Goal: Information Seeking & Learning: Learn about a topic

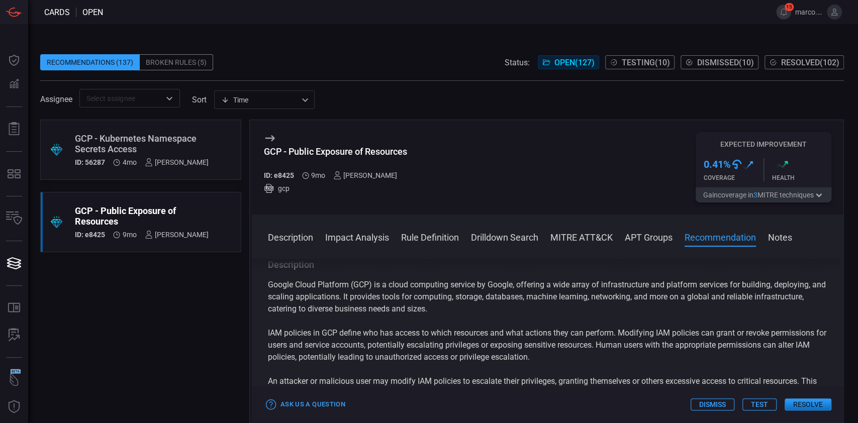
scroll to position [1005, 0]
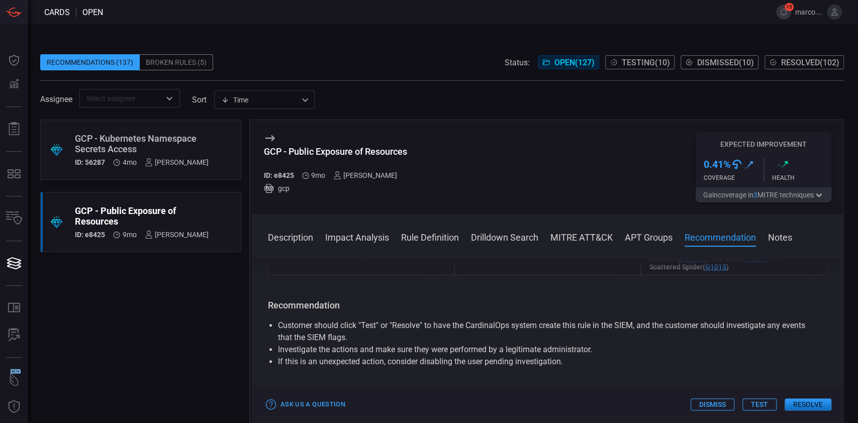
click at [764, 405] on button "Test" at bounding box center [760, 405] width 34 height 12
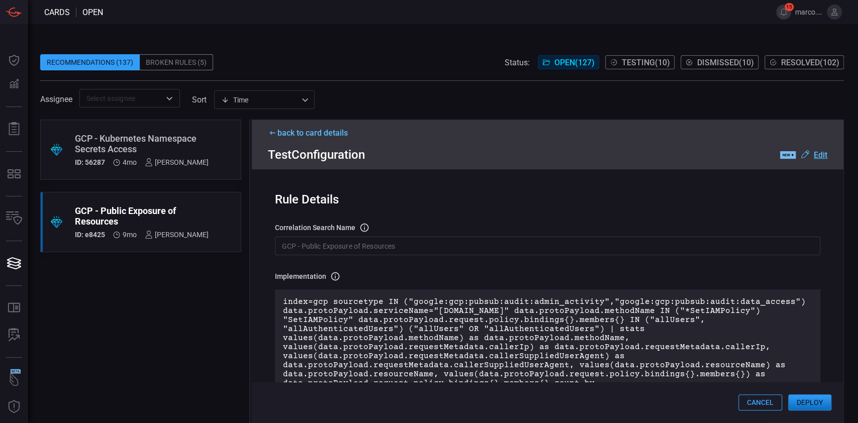
click at [818, 157] on u "Edit" at bounding box center [821, 155] width 14 height 10
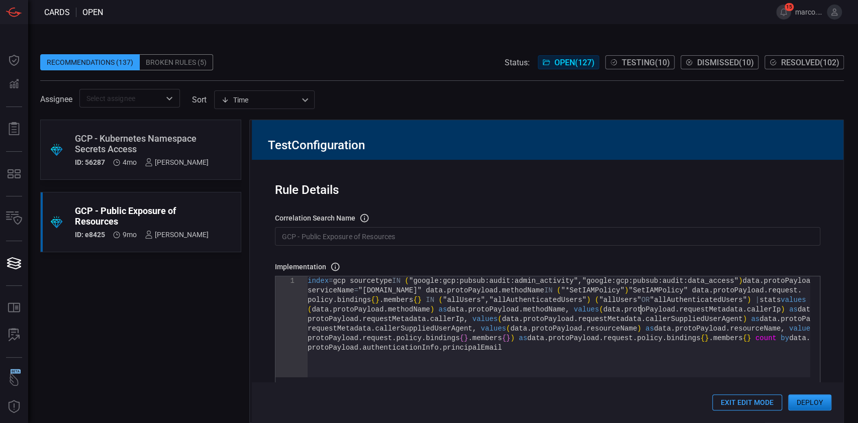
scroll to position [0, 0]
click at [640, 316] on div "index = gcp sourcetype IN ( "google:gcp:pubsub:audit:admin_activity" , "google:…" at bounding box center [559, 360] width 502 height 167
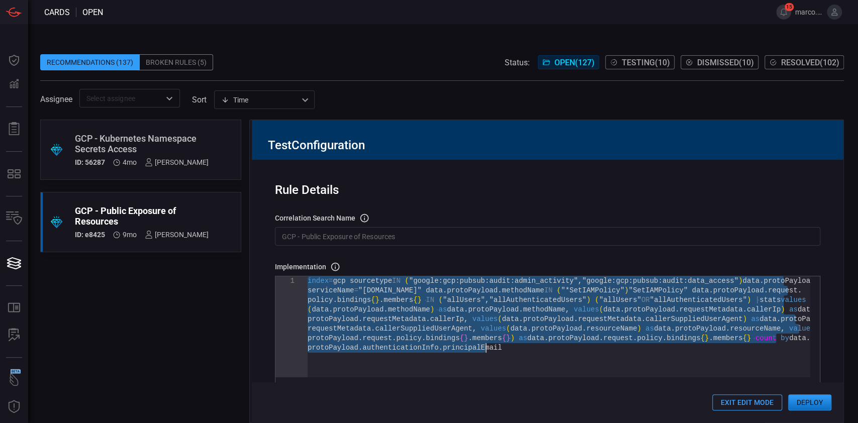
type textarea "| table first_seen last_seen principal caller_ips user_agents resources methods…"
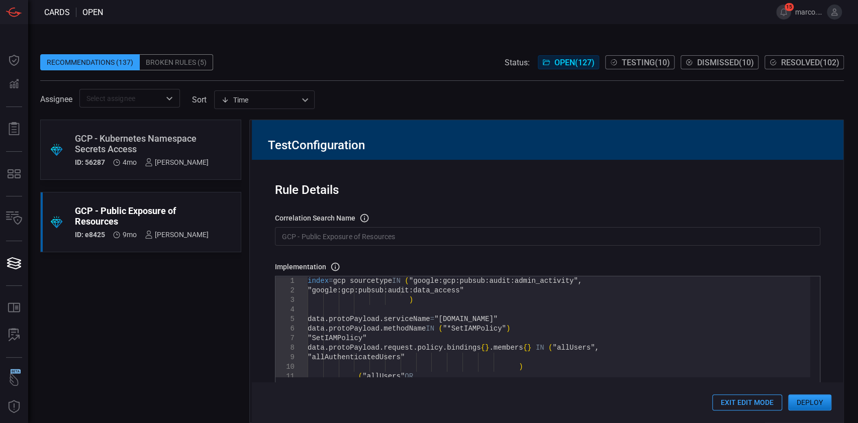
drag, startPoint x: 409, startPoint y: 236, endPoint x: 414, endPoint y: 236, distance: 5.5
click at [410, 236] on input "GCP - Public Exposure of Resources" at bounding box center [547, 236] width 545 height 19
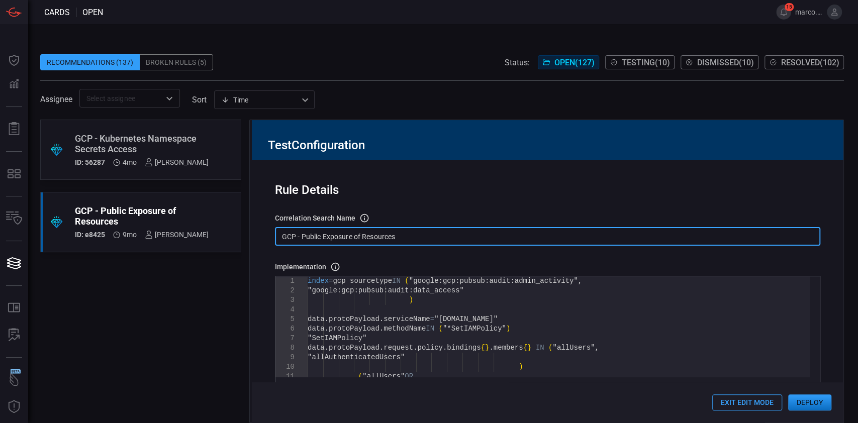
drag, startPoint x: 426, startPoint y: 236, endPoint x: 245, endPoint y: 239, distance: 181.0
click at [246, 239] on div ".suggested_cards_icon{fill:url(#suggested_cards_icon);} GCP - Kubernetes Namesp…" at bounding box center [442, 272] width 804 height 304
paste input "T1078.004 -"
type input "T1078.004 - GCP - Public Exposure of Resources"
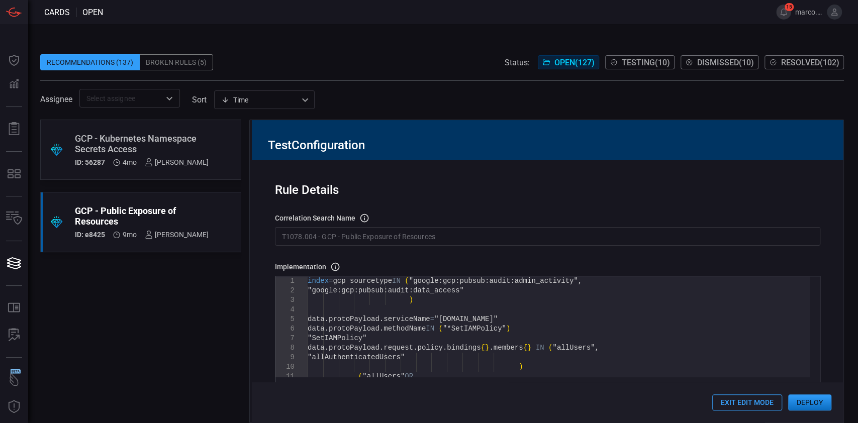
drag, startPoint x: 816, startPoint y: 402, endPoint x: 844, endPoint y: 309, distance: 97.2
click at [844, 309] on div "Recommendations (137) Broken Rules (5) Status: Open ( 127 ) Testing ( 10 ) Dism…" at bounding box center [443, 223] width 830 height 399
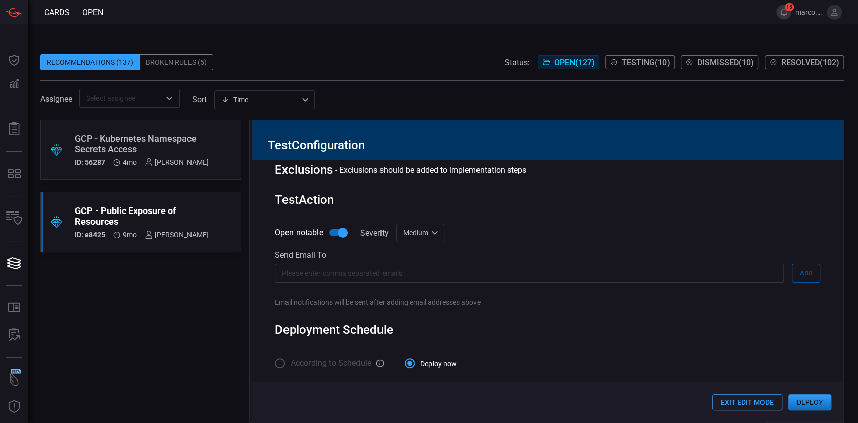
scroll to position [488, 0]
click at [430, 275] on input "text" at bounding box center [529, 271] width 509 height 19
click at [433, 227] on div "Medium medium Informational Low Medium High Critical ​" at bounding box center [420, 231] width 49 height 19
click at [417, 300] on li "High" at bounding box center [421, 301] width 60 height 17
type input "high"
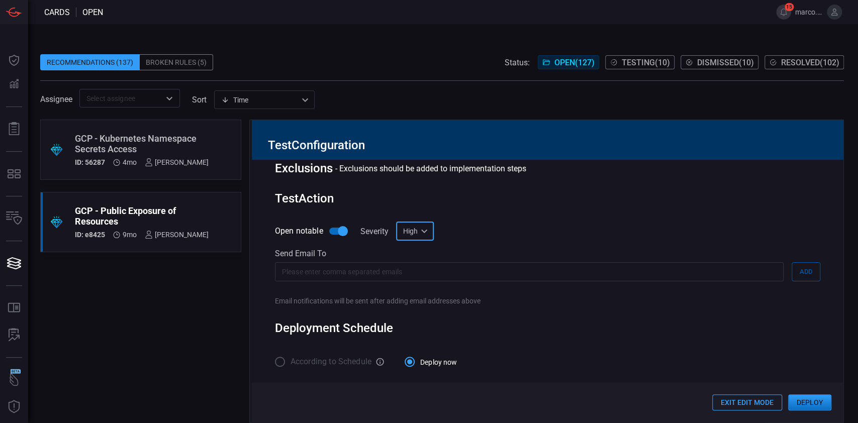
click at [388, 270] on input "text" at bounding box center [529, 271] width 509 height 19
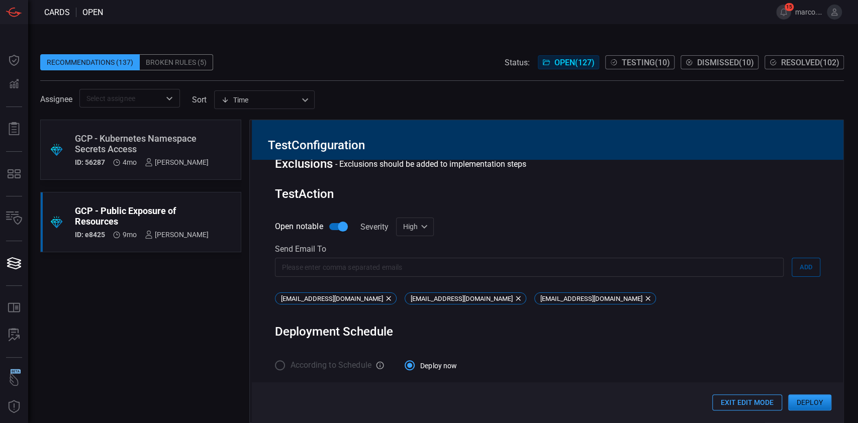
click at [809, 401] on button "Deploy" at bounding box center [809, 403] width 43 height 16
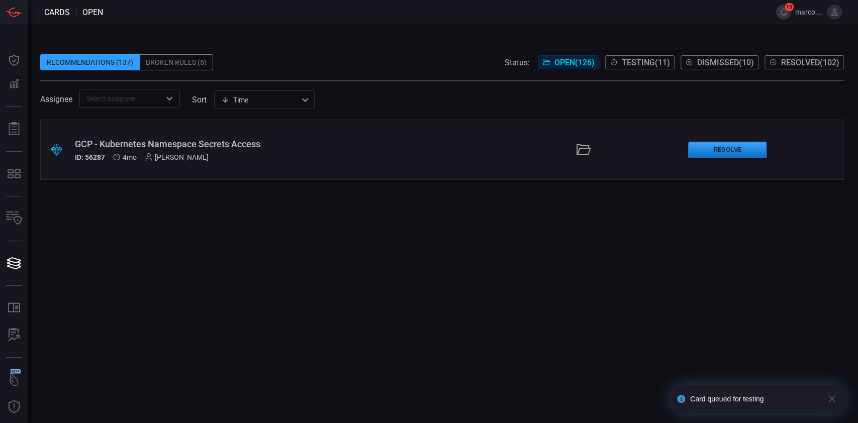
click at [641, 61] on span "Testing ( 11 )" at bounding box center [646, 63] width 48 height 10
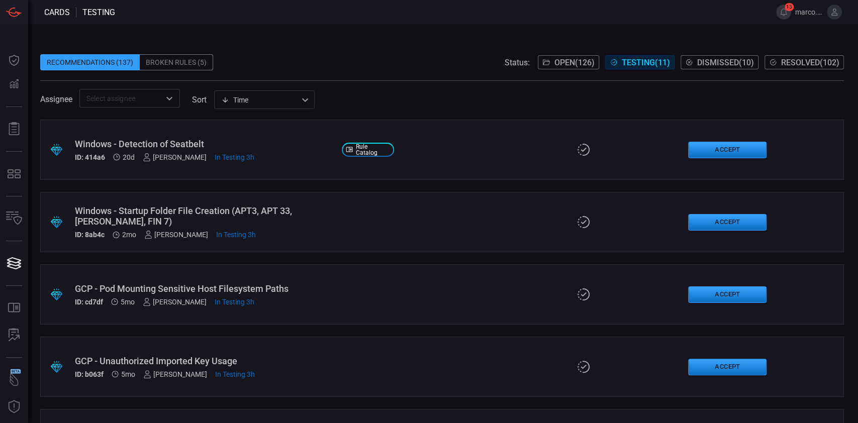
click at [564, 61] on span "Open ( 126 )" at bounding box center [575, 63] width 40 height 10
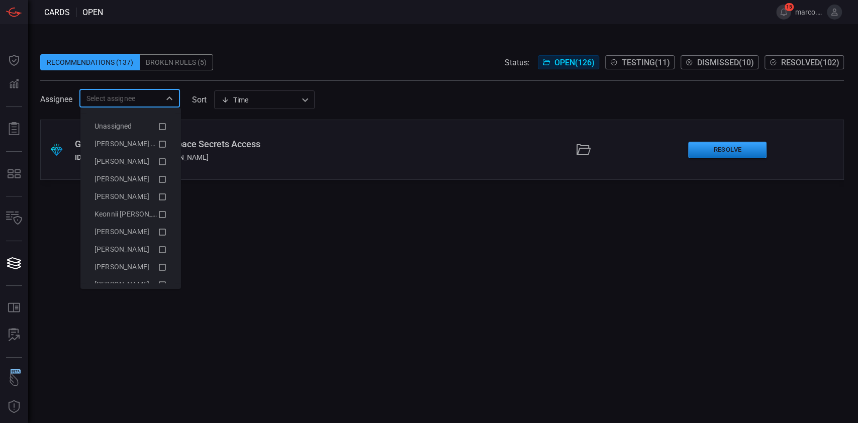
click at [125, 98] on input "text" at bounding box center [121, 98] width 78 height 13
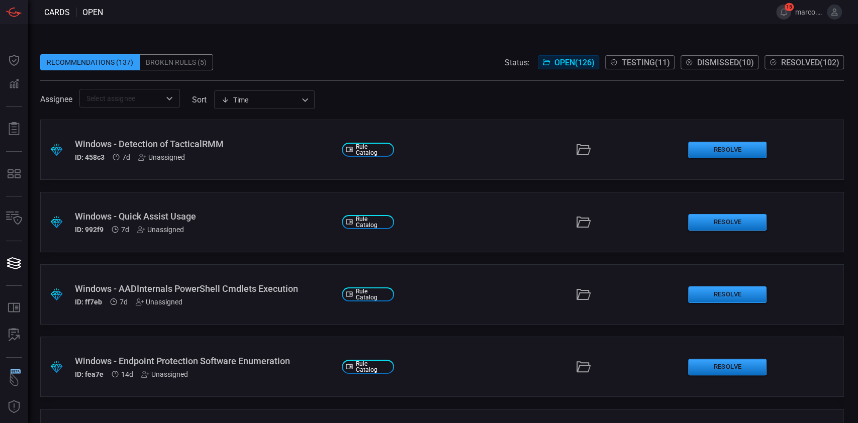
click at [629, 66] on span "Testing ( 11 )" at bounding box center [646, 63] width 48 height 10
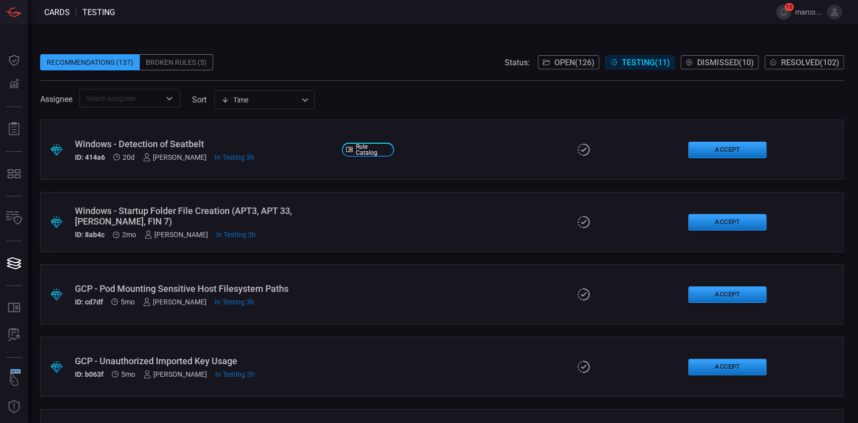
click at [563, 61] on span "Open ( 126 )" at bounding box center [575, 63] width 40 height 10
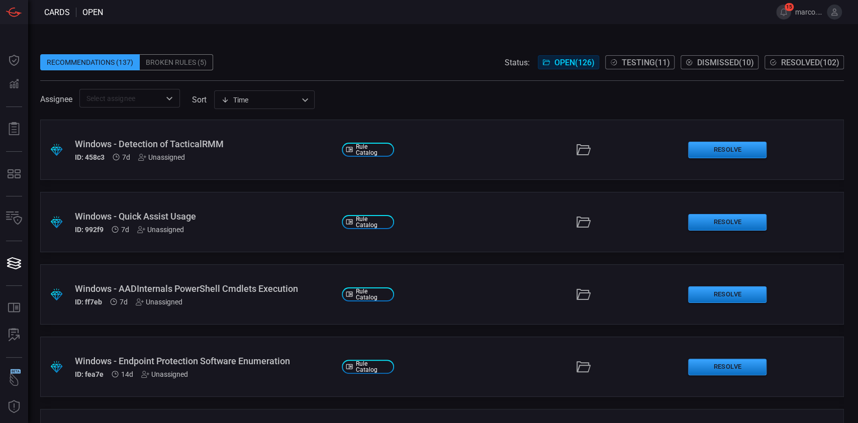
click at [272, 140] on div "Windows - Detection of TacticalRMM" at bounding box center [204, 144] width 259 height 11
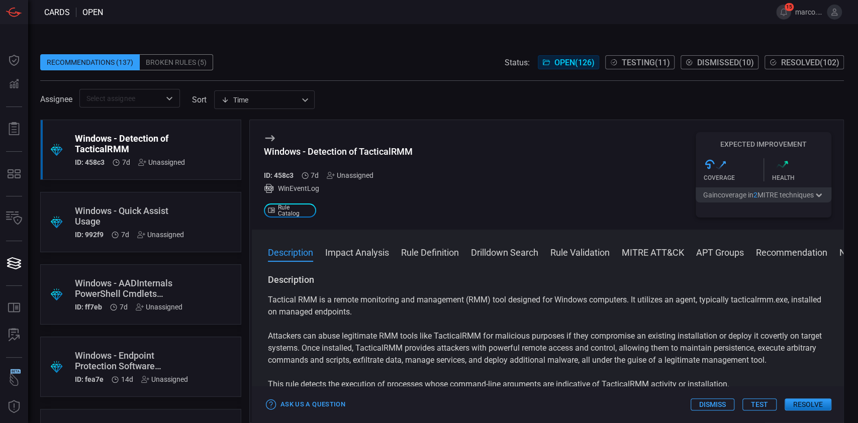
click at [205, 217] on div ".suggested_cards_icon{fill:url(#suggested_cards_icon);} Windows - Quick Assist …" at bounding box center [140, 222] width 201 height 60
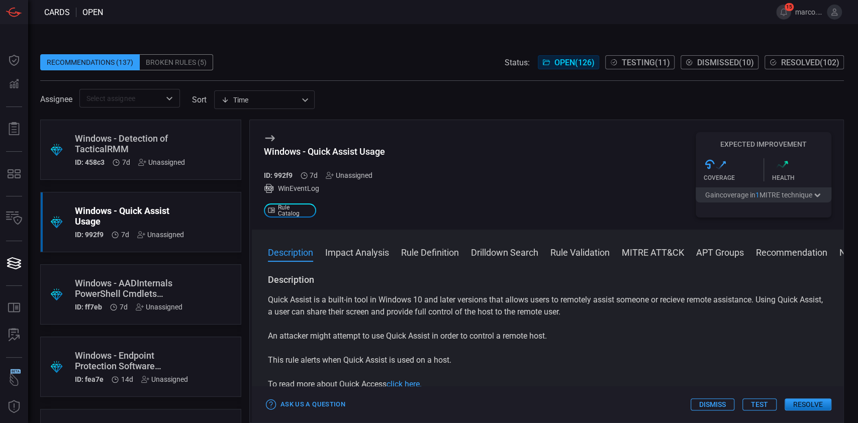
click at [220, 285] on div ".suggested_cards_icon{fill:url(#suggested_cards_icon);} Windows - AADInternals …" at bounding box center [140, 294] width 201 height 60
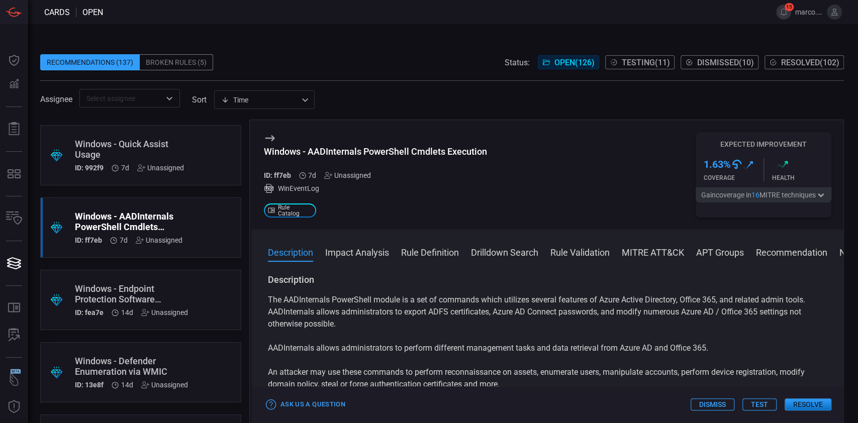
click at [185, 287] on div "Windows - Endpoint Protection Software Enumeration" at bounding box center [131, 294] width 113 height 21
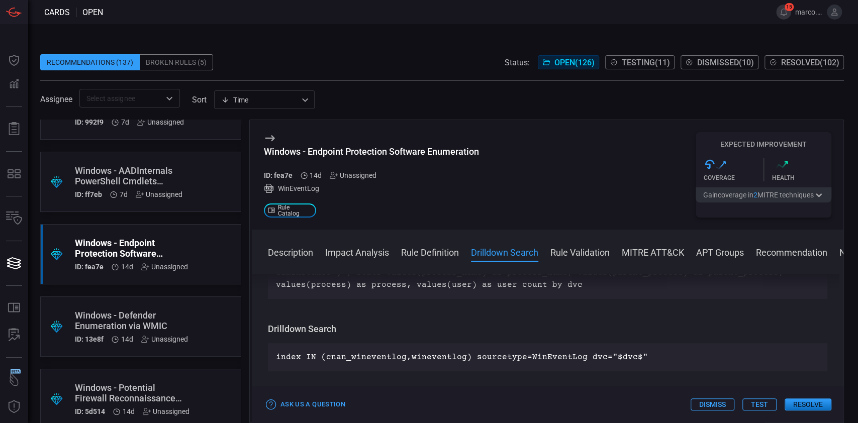
scroll to position [134, 0]
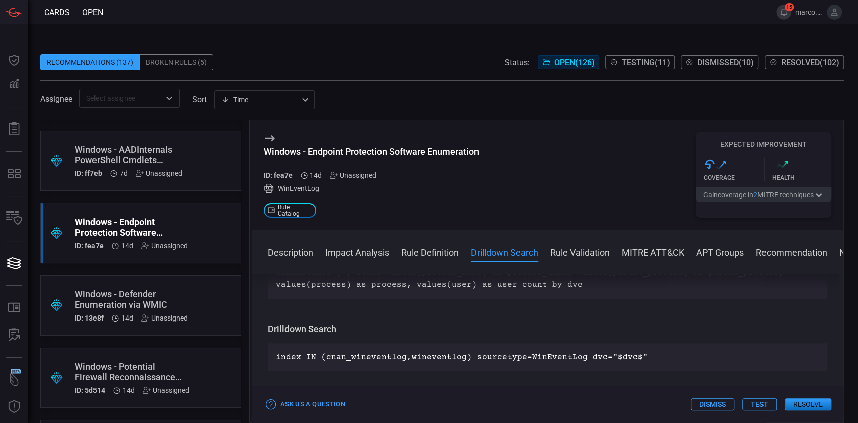
click at [176, 302] on div "Windows - Defender Enumeration via WMIC" at bounding box center [131, 299] width 113 height 21
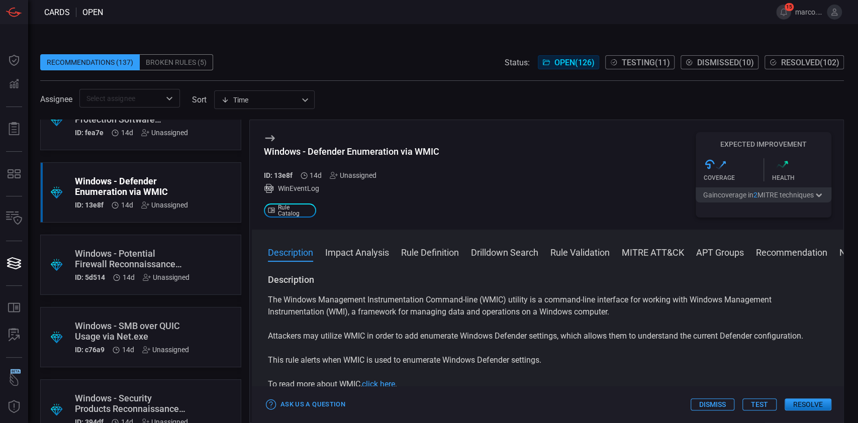
scroll to position [268, 0]
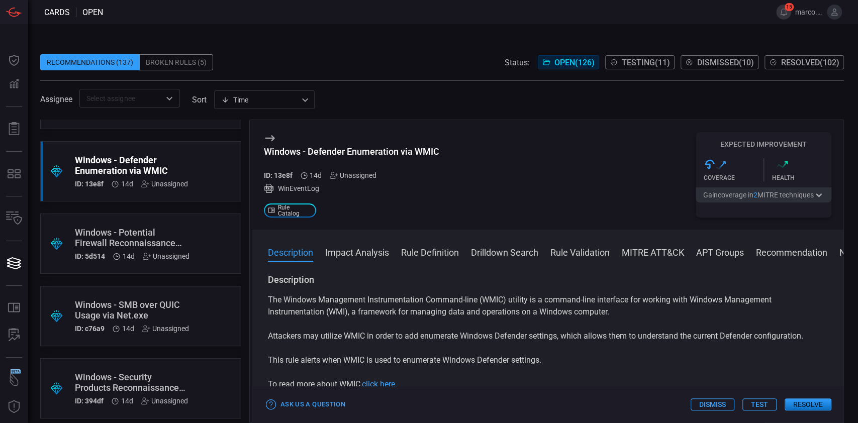
click at [197, 231] on div ".suggested_cards_icon{fill:url(#suggested_cards_icon);} Windows - Potential Fir…" at bounding box center [140, 244] width 201 height 60
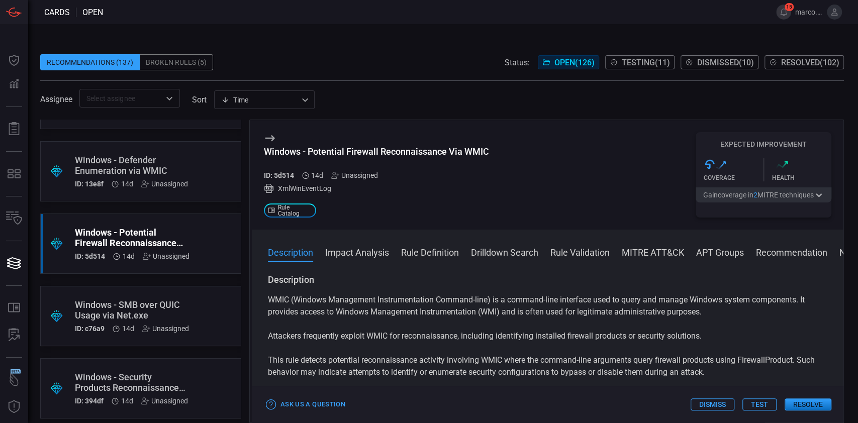
click at [208, 311] on div ".suggested_cards_icon{fill:url(#suggested_cards_icon);} Windows - SMB over QUIC…" at bounding box center [140, 316] width 201 height 60
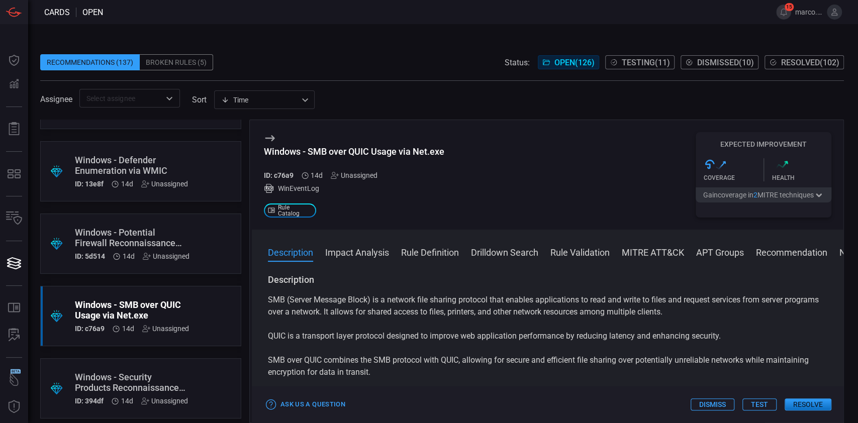
click at [184, 384] on div "Windows - Security Products Reconnaissance (Lumma Stealer)" at bounding box center [131, 382] width 113 height 21
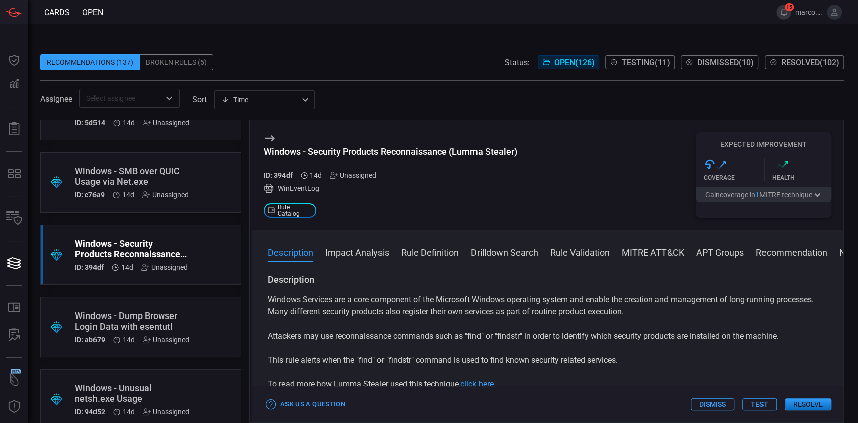
scroll to position [402, 0]
click at [186, 331] on div "Windows - Dump Browser Login Data with esentutl" at bounding box center [132, 320] width 115 height 21
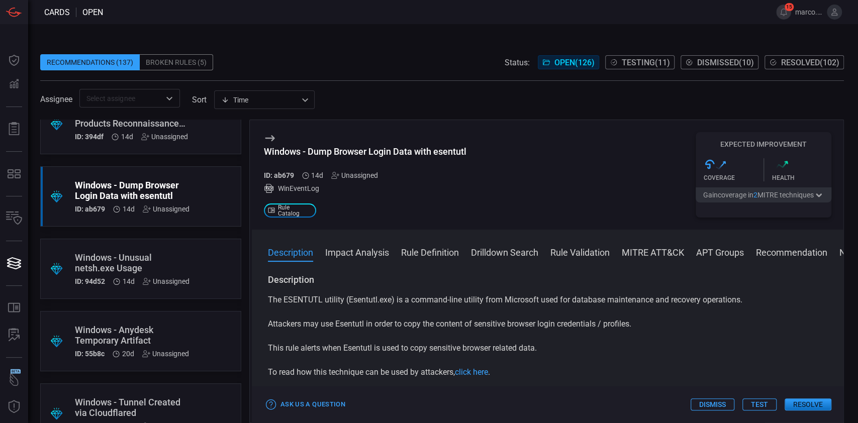
scroll to position [536, 0]
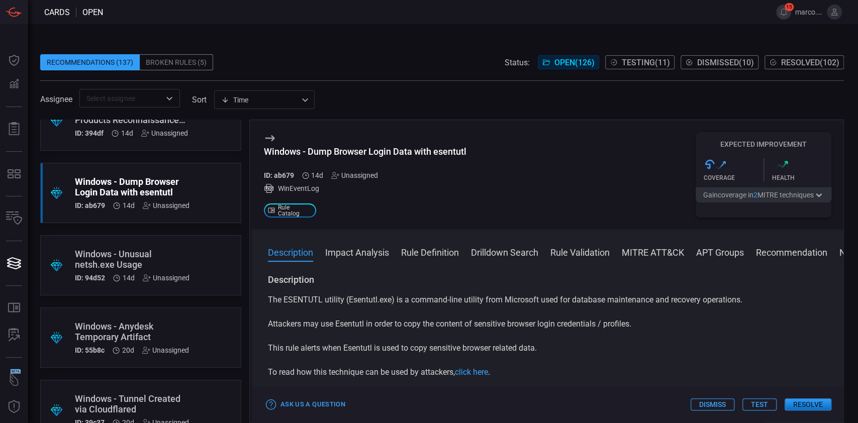
click at [204, 253] on div ".suggested_cards_icon{fill:url(#suggested_cards_icon);} Windows - Unusual netsh…" at bounding box center [140, 265] width 201 height 60
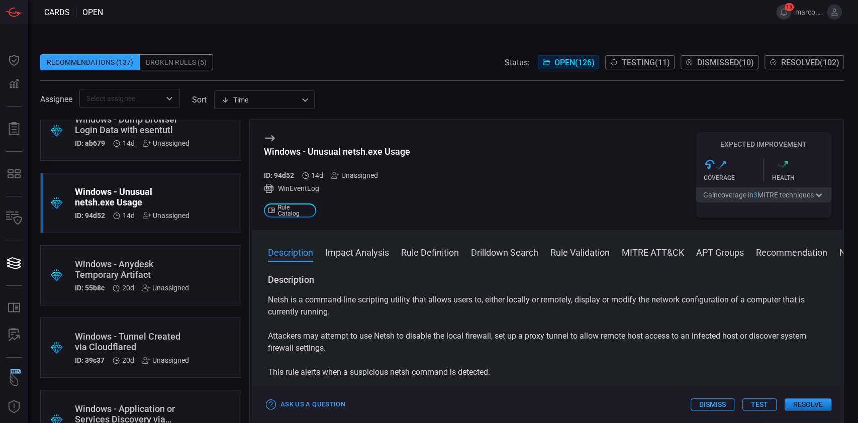
scroll to position [670, 0]
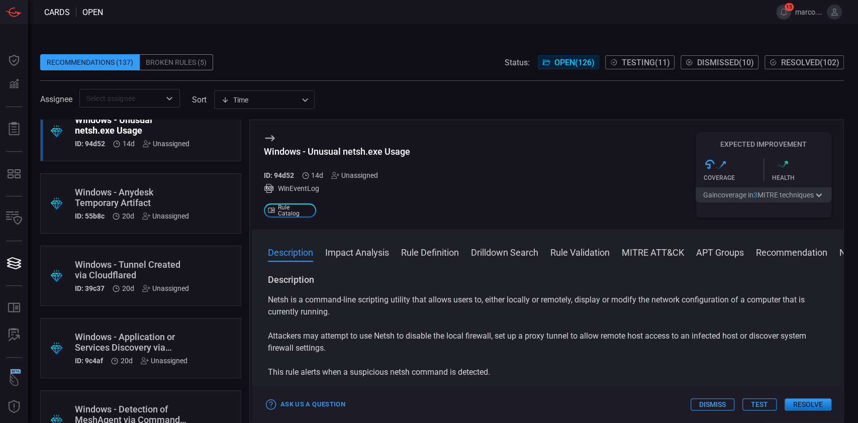
click at [170, 201] on div "Windows - Anydesk Temporary Artifact" at bounding box center [132, 197] width 114 height 21
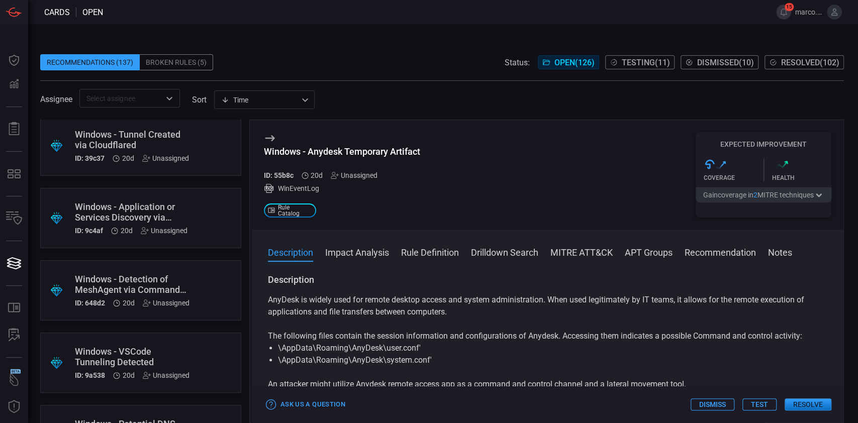
scroll to position [804, 0]
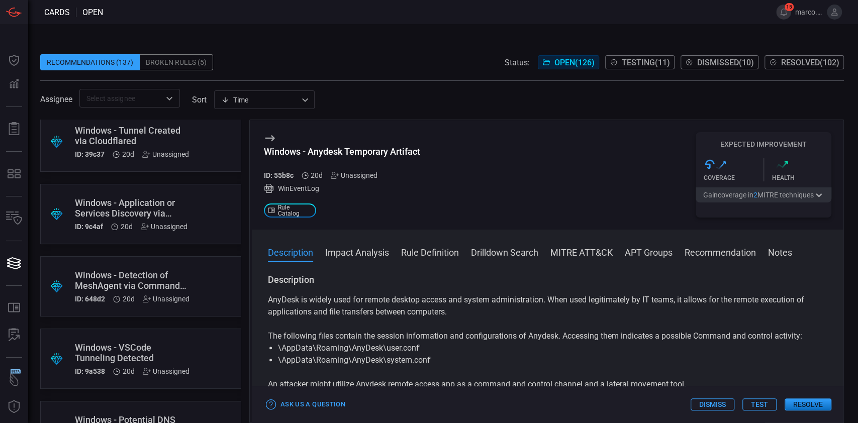
click at [197, 137] on div ".suggested_cards_icon{fill:url(#suggested_cards_icon);} Windows - Tunnel Create…" at bounding box center [140, 142] width 201 height 60
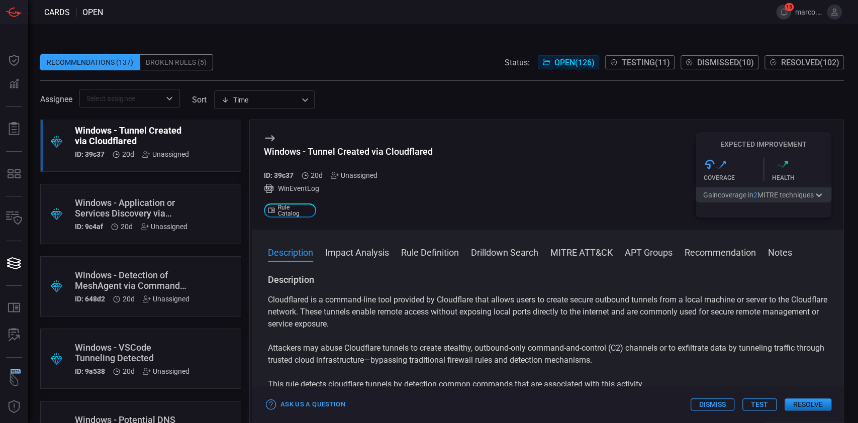
scroll to position [871, 0]
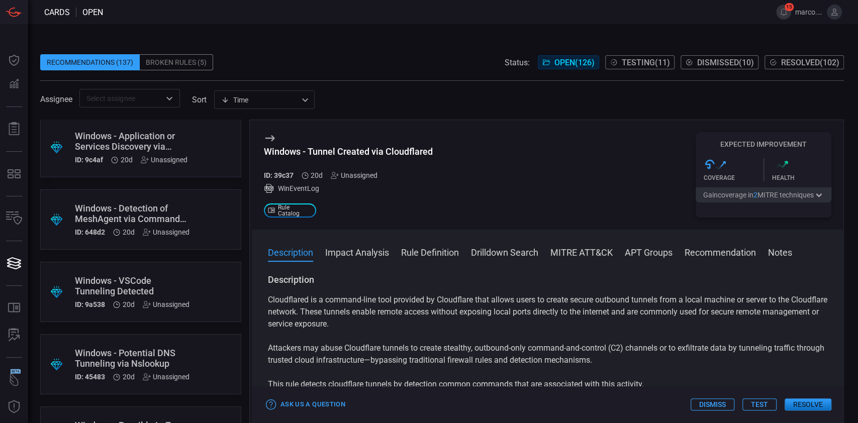
click at [216, 139] on div ".suggested_cards_icon{fill:url(#suggested_cards_icon);} Windows - Application o…" at bounding box center [140, 147] width 201 height 60
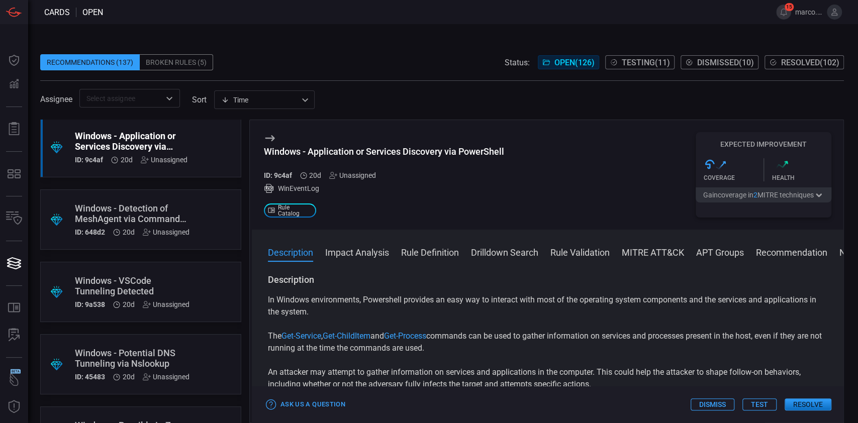
click at [178, 211] on div "Windows - Detection of MeshAgent via Command Line" at bounding box center [132, 213] width 115 height 21
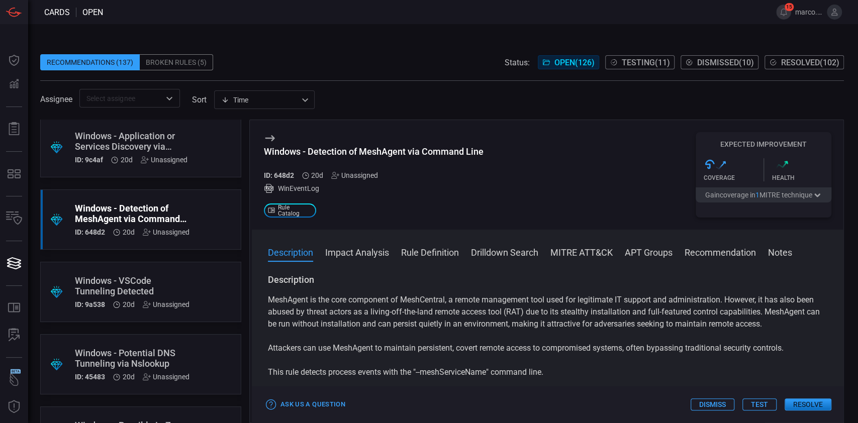
click at [200, 280] on div ".suggested_cards_icon{fill:url(#suggested_cards_icon);} Windows - VSCode Tunnel…" at bounding box center [140, 292] width 201 height 60
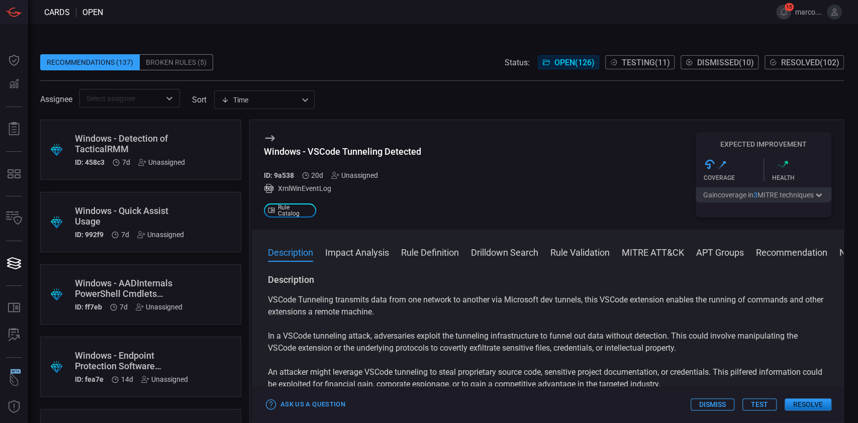
click at [148, 288] on div "Windows - AADInternals PowerShell Cmdlets Execution" at bounding box center [129, 288] width 108 height 21
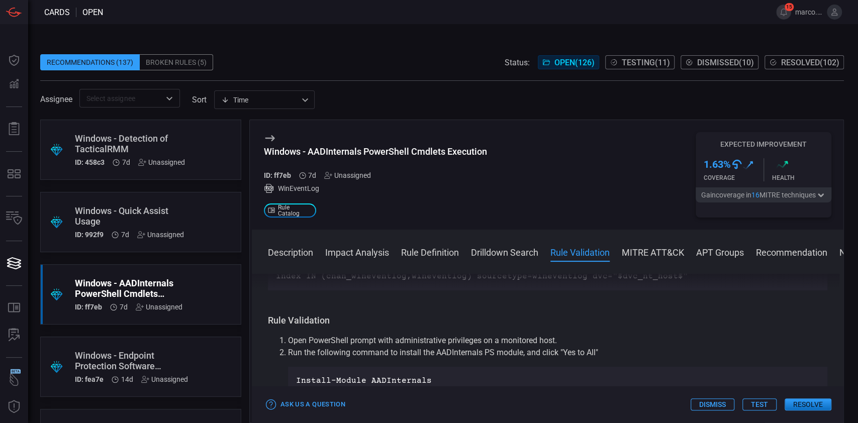
scroll to position [670, 0]
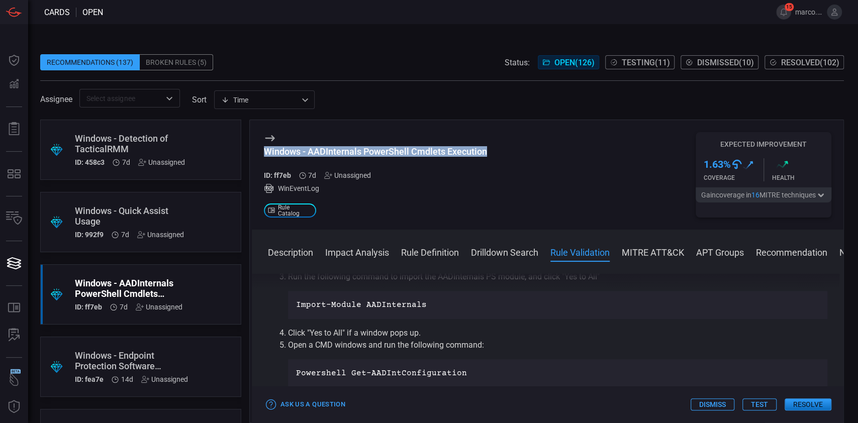
drag, startPoint x: 494, startPoint y: 151, endPoint x: 263, endPoint y: 153, distance: 230.3
click at [263, 153] on div "Windows - AADInternals PowerShell Cmdlets Execution ID: ff7eb 7d Unassigned Win…" at bounding box center [548, 175] width 592 height 110
copy div "Windows - AADInternals PowerShell Cmdlets Execution"
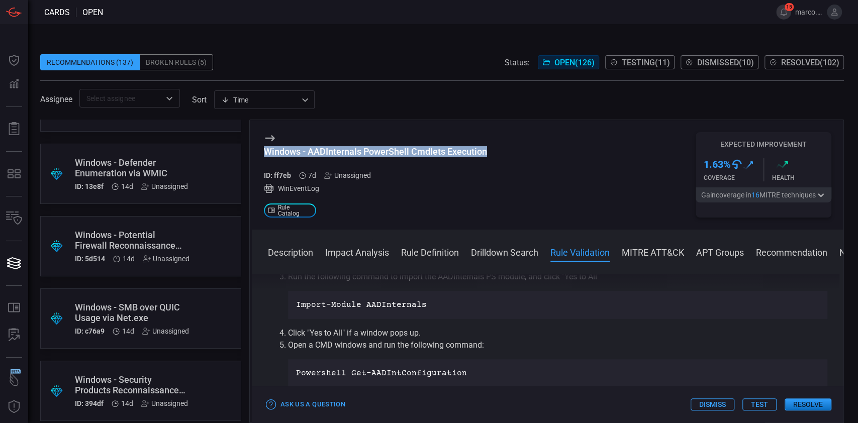
scroll to position [0, 0]
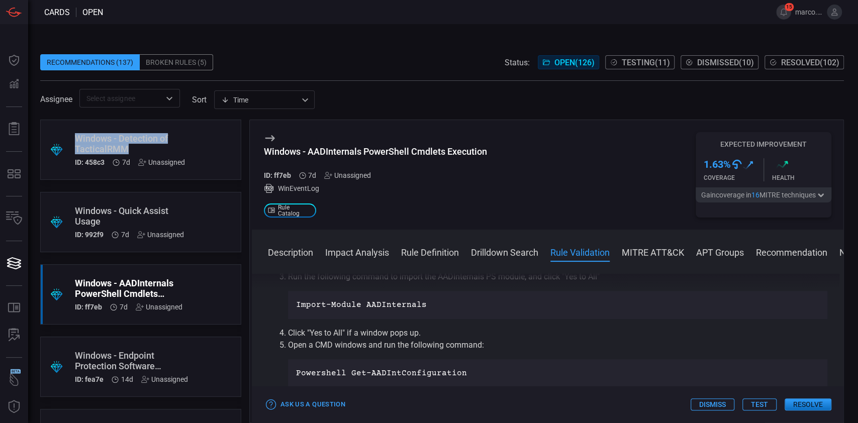
copy div "Windows - Detection of TacticalRMM"
drag, startPoint x: 134, startPoint y: 150, endPoint x: 75, endPoint y: 139, distance: 59.8
click at [75, 139] on div "Windows - Detection of TacticalRMM" at bounding box center [130, 143] width 110 height 21
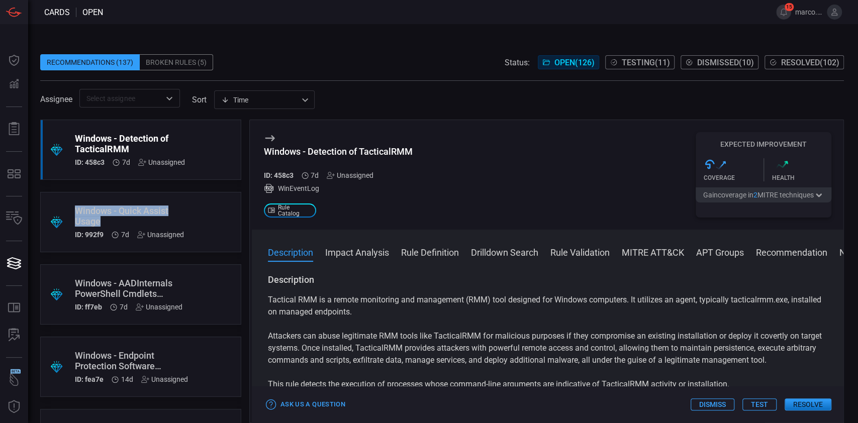
drag, startPoint x: 102, startPoint y: 225, endPoint x: 77, endPoint y: 211, distance: 28.6
click at [77, 211] on div "Windows - Quick Assist Usage" at bounding box center [129, 216] width 109 height 21
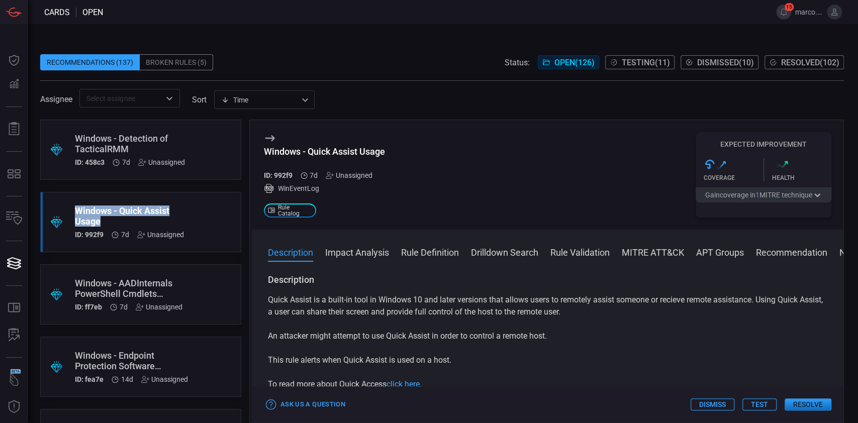
copy div "Windows - Quick Assist Usage"
drag, startPoint x: 113, startPoint y: 221, endPoint x: 76, endPoint y: 212, distance: 37.3
click at [76, 212] on div "Windows - Quick Assist Usage" at bounding box center [129, 216] width 109 height 21
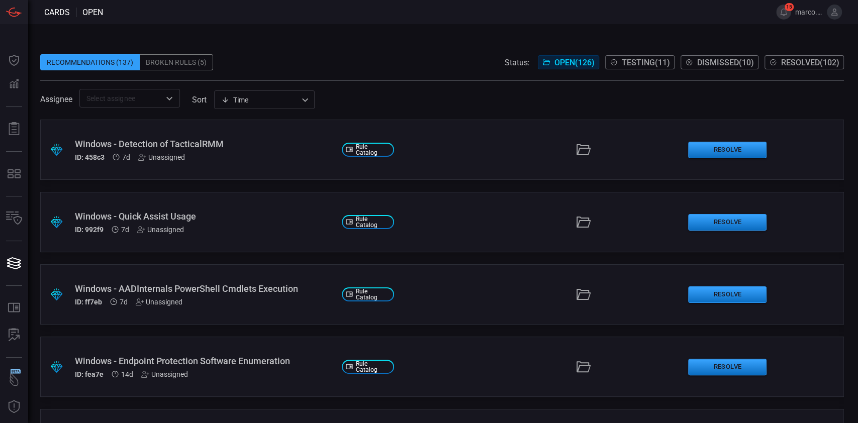
click at [304, 292] on div "Windows - AADInternals PowerShell Cmdlets Execution" at bounding box center [204, 289] width 259 height 11
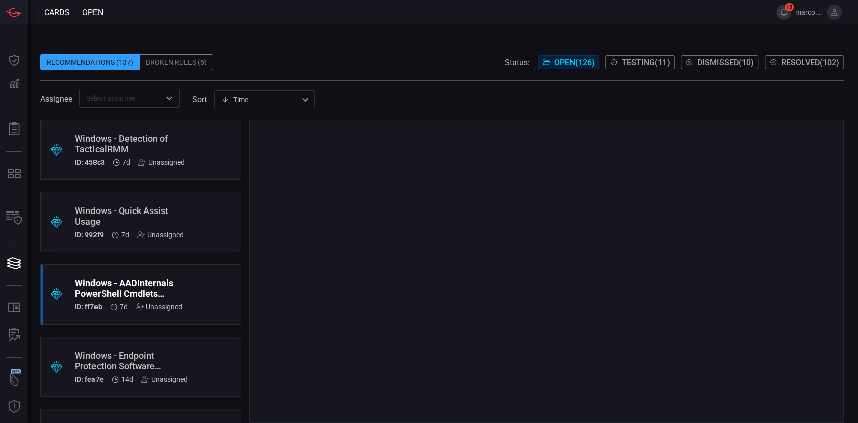
click at [167, 368] on div "Windows - Endpoint Protection Software Enumeration" at bounding box center [131, 360] width 113 height 21
click at [89, 357] on div "Windows - Endpoint Protection Software Enumeration" at bounding box center [131, 360] width 113 height 21
click at [102, 359] on div "Windows - Endpoint Protection Software Enumeration" at bounding box center [131, 360] width 113 height 21
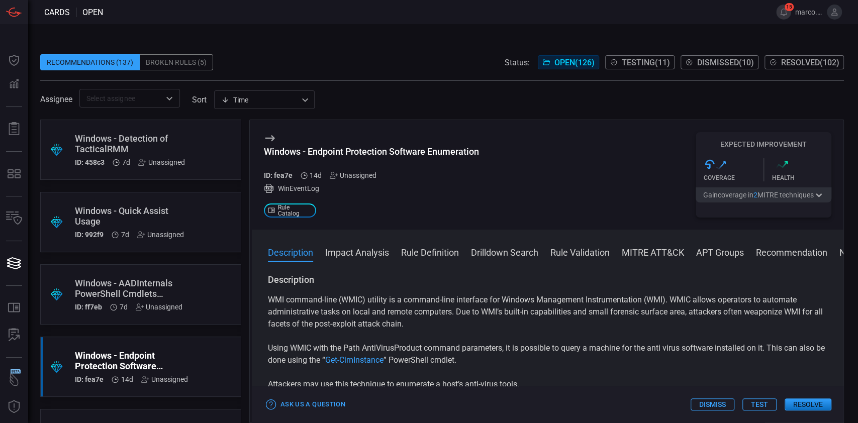
click at [267, 145] on div "Windows - Endpoint Protection Software Enumeration ID: fea7e 14d Unassigned Win…" at bounding box center [371, 174] width 215 height 85
click at [269, 140] on icon at bounding box center [270, 138] width 12 height 12
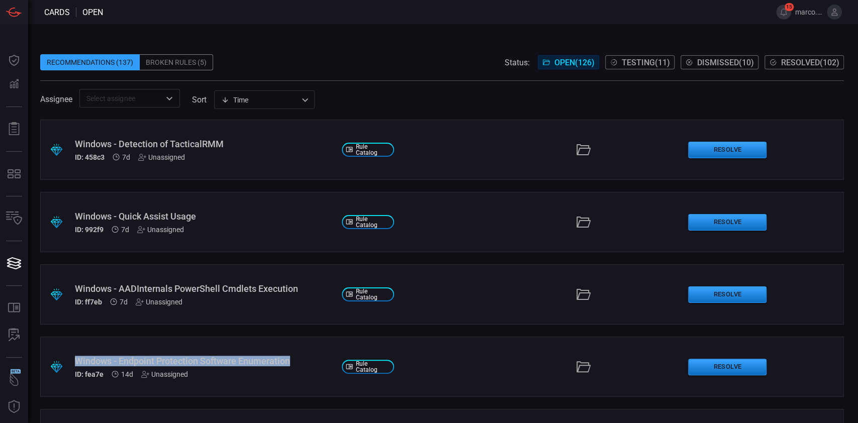
drag, startPoint x: 69, startPoint y: 357, endPoint x: 293, endPoint y: 355, distance: 223.7
click at [293, 355] on div ".suggested_cards_icon{fill:url(#suggested_cards_icon);} Windows - Endpoint Prot…" at bounding box center [442, 367] width 804 height 60
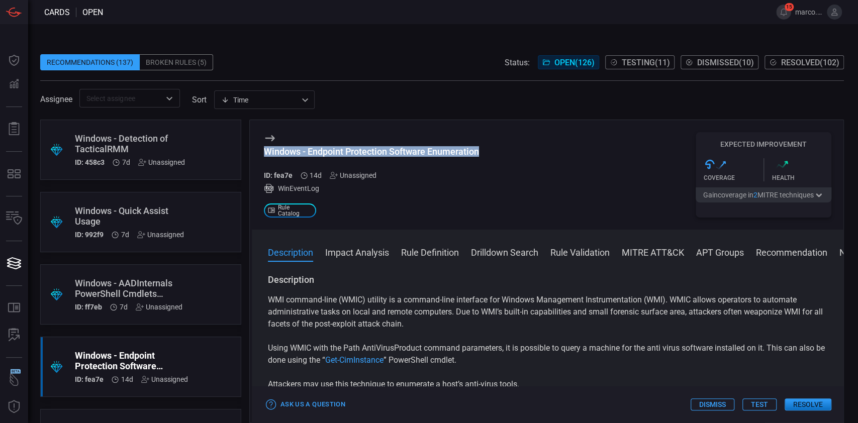
drag, startPoint x: 497, startPoint y: 154, endPoint x: 261, endPoint y: 160, distance: 235.4
click at [261, 160] on div "Windows - Endpoint Protection Software Enumeration ID: fea7e 14d Unassigned Win…" at bounding box center [548, 175] width 592 height 110
copy div "Windows - Endpoint Protection Software Enumeration"
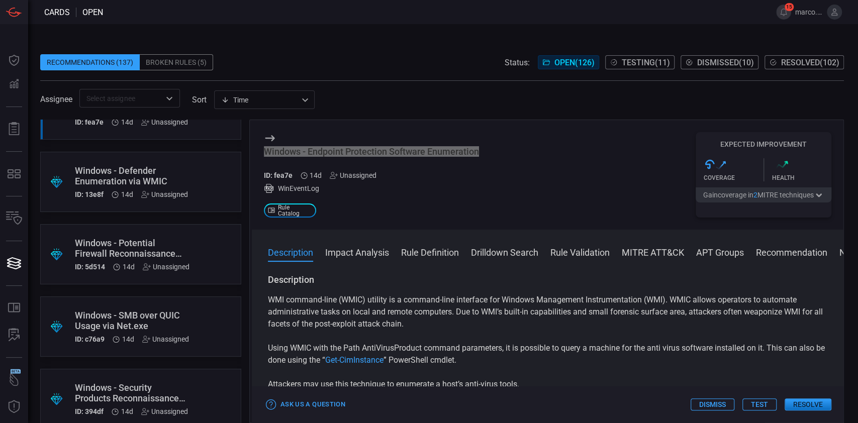
scroll to position [268, 0]
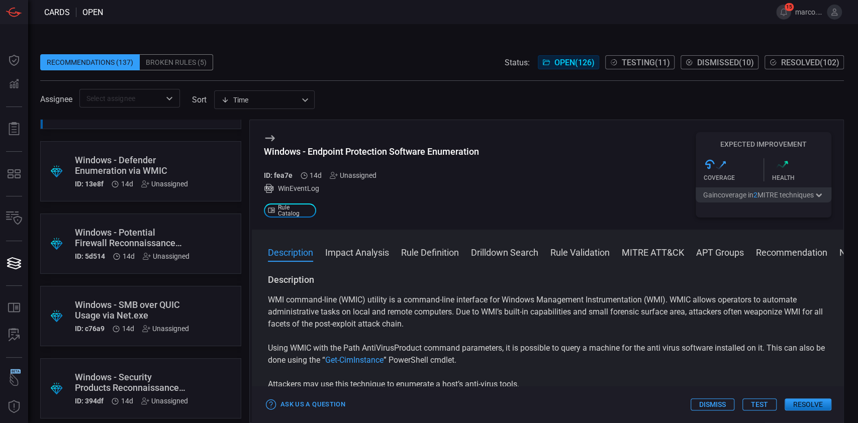
click at [90, 158] on div "Windows - Defender Enumeration via WMIC" at bounding box center [131, 165] width 113 height 21
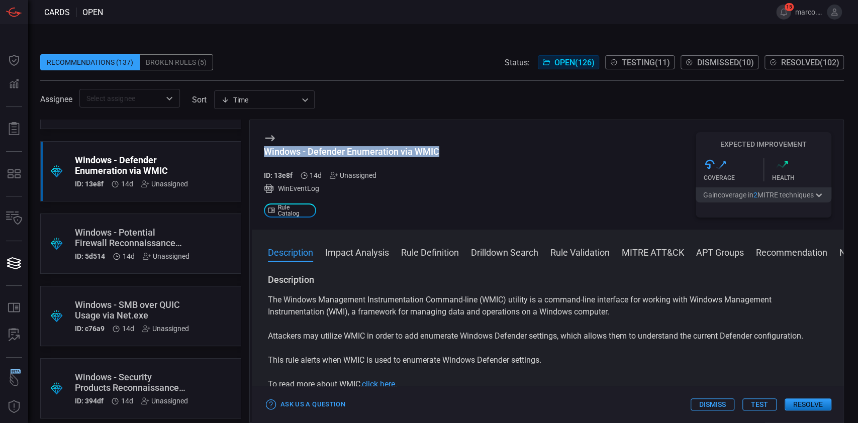
drag, startPoint x: 457, startPoint y: 151, endPoint x: 260, endPoint y: 153, distance: 197.1
click at [260, 153] on div "Windows - Defender Enumeration via WMIC ID: 13e8f 14d Unassigned WinEventLog .s…" at bounding box center [548, 175] width 592 height 110
copy div "Windows - Defender Enumeration via WMIC"
click at [149, 230] on div "Windows - Potential Firewall Reconnaissance Via WMIC" at bounding box center [132, 237] width 115 height 21
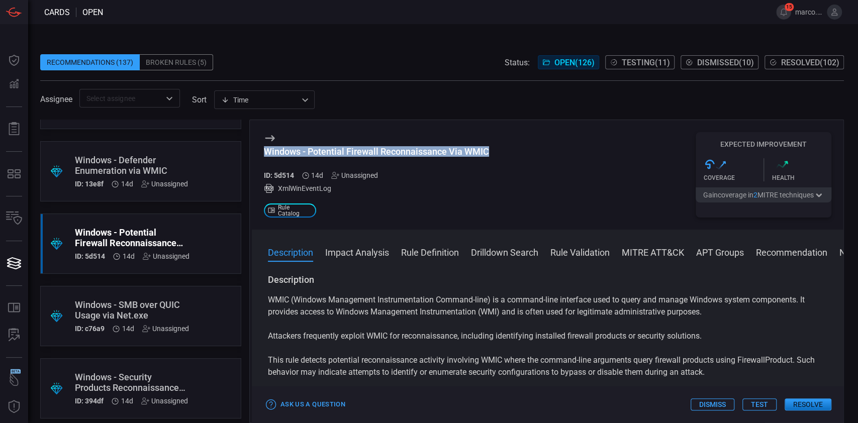
drag, startPoint x: 491, startPoint y: 150, endPoint x: 261, endPoint y: 143, distance: 229.9
click at [261, 143] on div "Windows - Potential Firewall Reconnaissance Via WMIC ID: 5d514 14d Unassigned X…" at bounding box center [548, 175] width 592 height 110
copy div "Windows - Potential Firewall Reconnaissance Via WMIC"
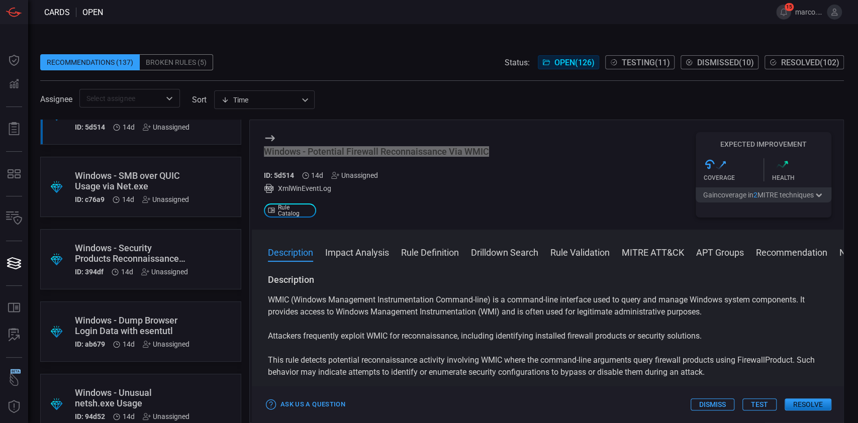
scroll to position [402, 0]
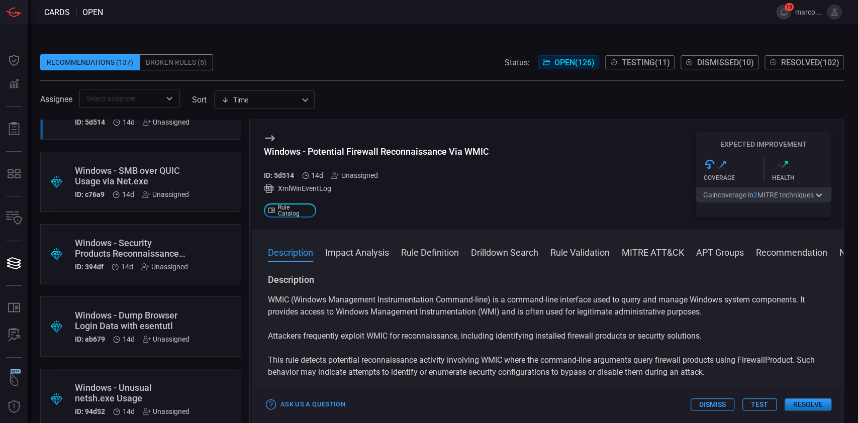
click at [165, 169] on div "Windows - SMB over QUIC Usage via Net.exe" at bounding box center [132, 175] width 114 height 21
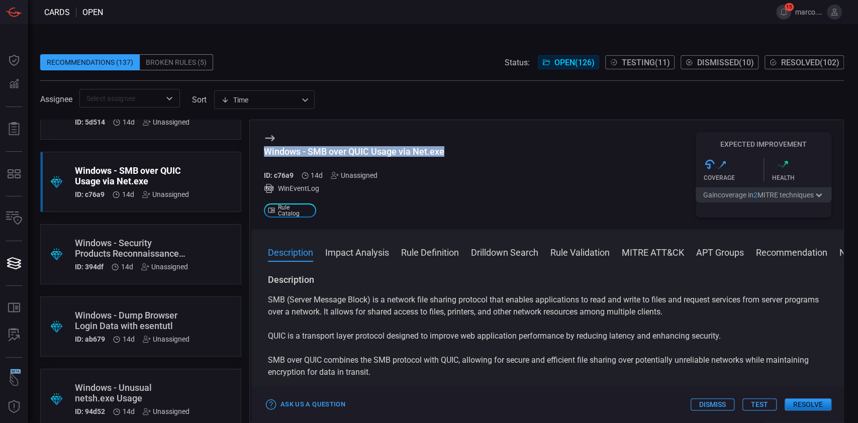
drag, startPoint x: 450, startPoint y: 150, endPoint x: 255, endPoint y: 153, distance: 195.1
click at [255, 153] on div "Windows - SMB over QUIC Usage via Net.exe ID: c76a9 14d Unassigned WinEventLog …" at bounding box center [548, 175] width 592 height 110
copy div "Windows - SMB over QUIC Usage via Net.exe"
click at [143, 247] on div "Windows - Security Products Reconnaissance (Lumma Stealer)" at bounding box center [131, 248] width 113 height 21
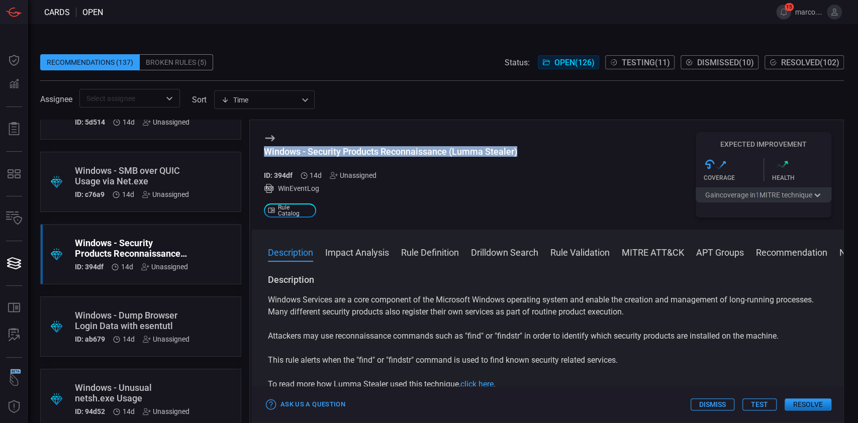
drag, startPoint x: 535, startPoint y: 148, endPoint x: 258, endPoint y: 151, distance: 276.5
click at [258, 151] on div "Windows - Security Products Reconnaissance (Lumma Stealer) ID: 394df 14d Unassi…" at bounding box center [548, 175] width 592 height 110
copy div "Windows - Security Products Reconnaissance (Lumma Stealer)"
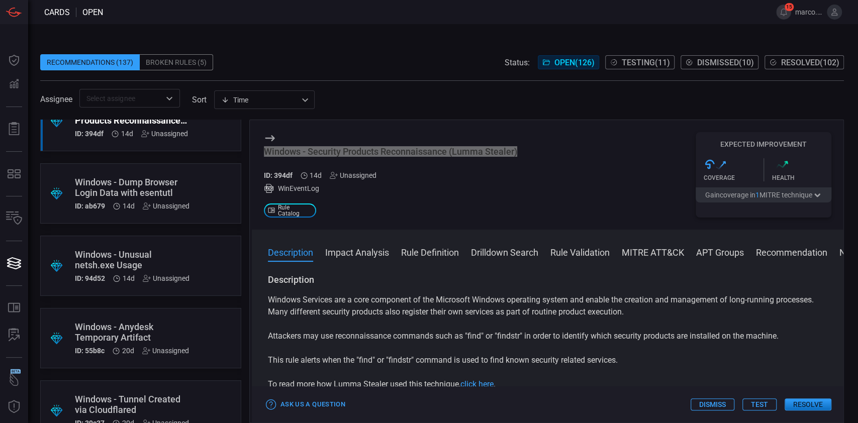
scroll to position [536, 0]
click at [154, 180] on div "Windows - Dump Browser Login Data with esentutl" at bounding box center [132, 186] width 115 height 21
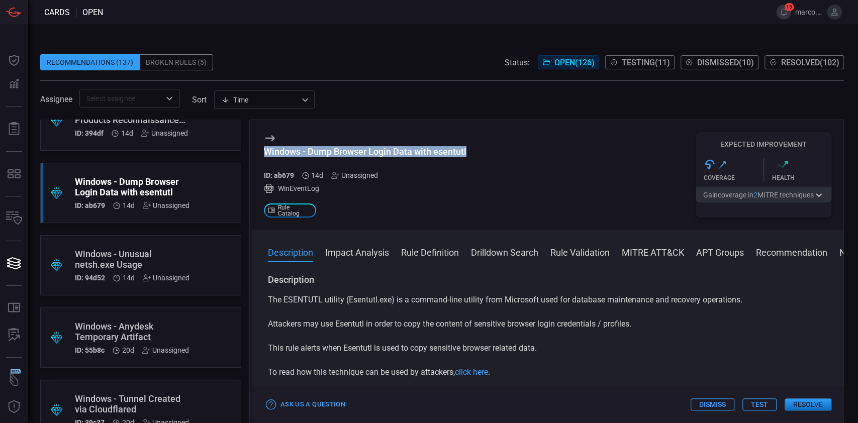
drag, startPoint x: 482, startPoint y: 157, endPoint x: 262, endPoint y: 158, distance: 219.7
click at [262, 158] on div "Windows - Dump Browser Login Data with esentutl ID: ab679 14d Unassigned WinEve…" at bounding box center [548, 175] width 592 height 110
copy div "Windows - Dump Browser Login Data with esentutl"
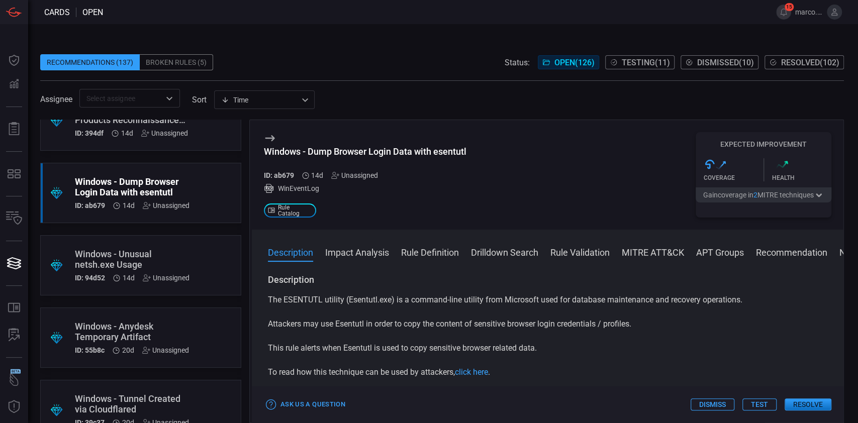
click at [117, 263] on div "Windows - Unusual netsh.exe Usage" at bounding box center [132, 259] width 115 height 21
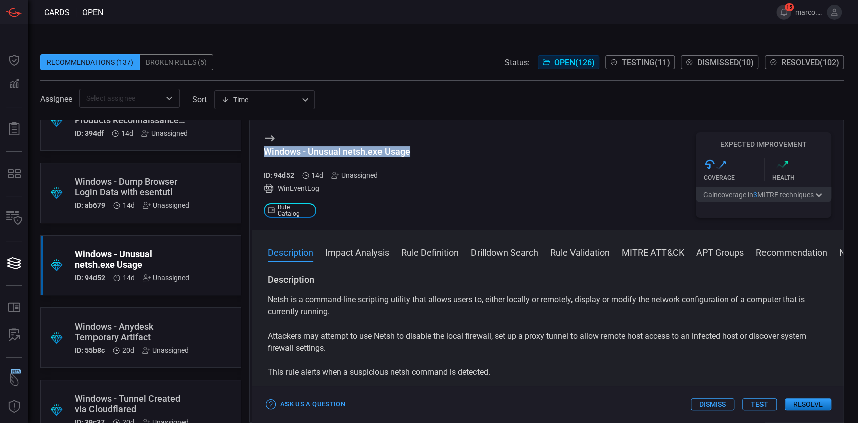
drag, startPoint x: 437, startPoint y: 153, endPoint x: 261, endPoint y: 150, distance: 175.5
click at [261, 150] on div "Windows - Unusual netsh.exe Usage ID: 94d52 14d Unassigned WinEventLog .st0_rul…" at bounding box center [548, 175] width 592 height 110
copy div "Windows - Unusual netsh.exe Usage"
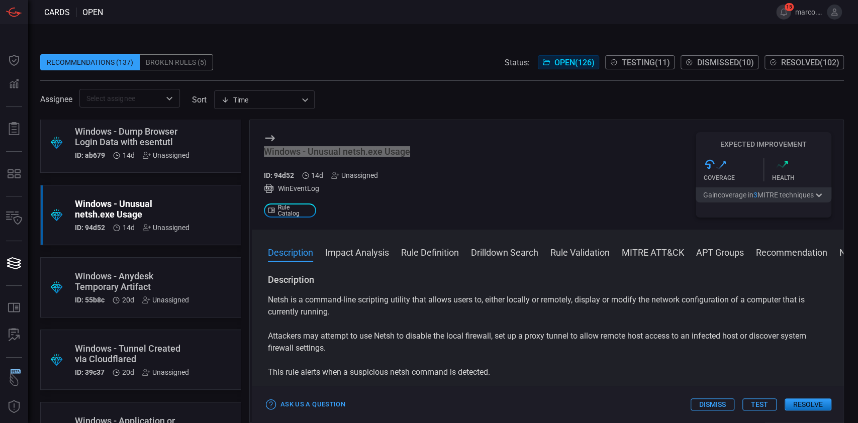
scroll to position [603, 0]
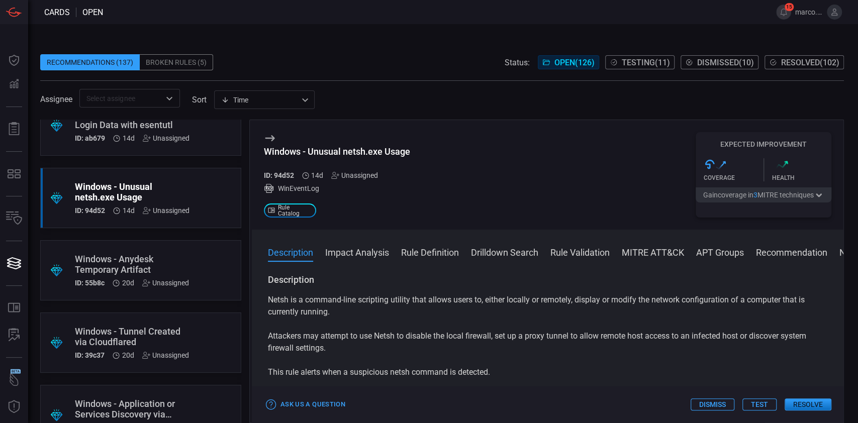
click at [153, 260] on div "Windows - Anydesk Temporary Artifact" at bounding box center [132, 264] width 114 height 21
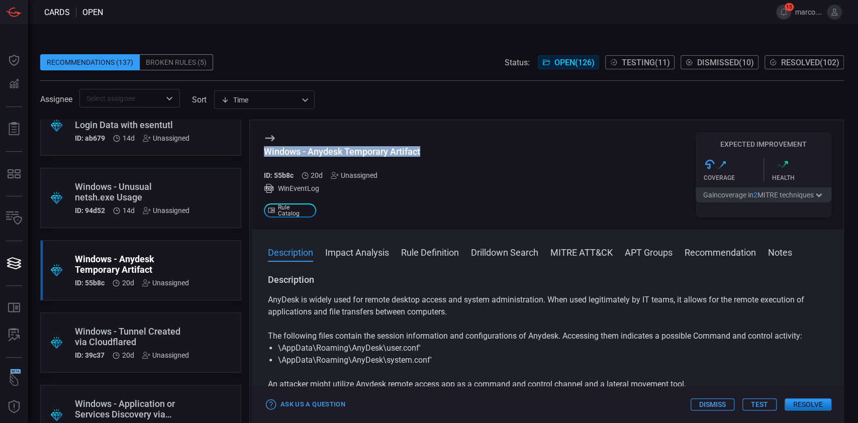
drag, startPoint x: 497, startPoint y: 149, endPoint x: 261, endPoint y: 152, distance: 235.8
click at [261, 152] on div "Windows - Anydesk Temporary Artifact ID: 55b8c 20d Unassigned WinEventLog .st0_…" at bounding box center [548, 175] width 592 height 110
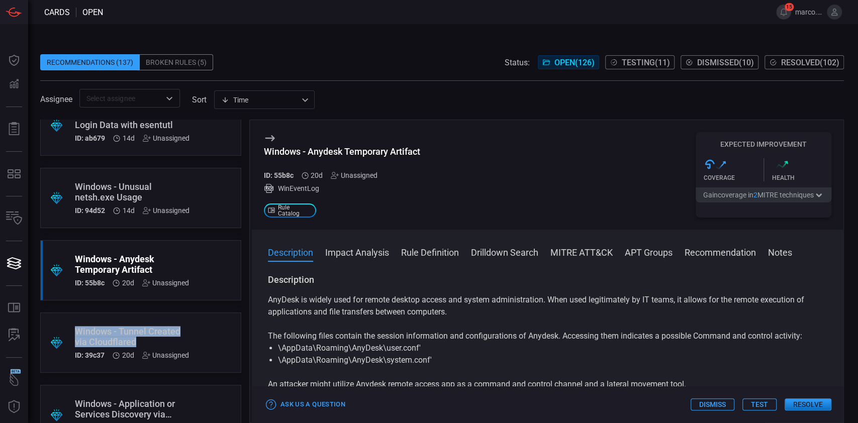
drag, startPoint x: 153, startPoint y: 334, endPoint x: 69, endPoint y: 327, distance: 84.3
click at [69, 327] on div ".suggested_cards_icon{fill:url(#suggested_cards_icon);} Windows - Tunnel Create…" at bounding box center [140, 343] width 201 height 60
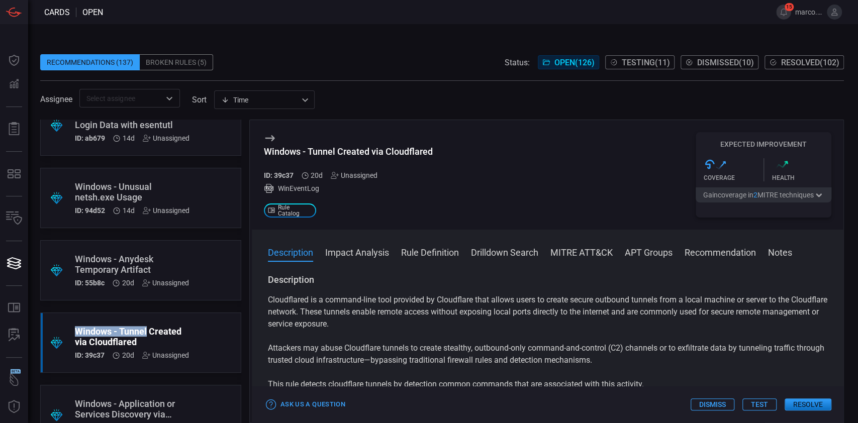
drag, startPoint x: 148, startPoint y: 335, endPoint x: 71, endPoint y: 331, distance: 77.0
click at [71, 331] on div ".suggested_cards_icon{fill:url(#suggested_cards_icon);} Windows - Tunnel Create…" at bounding box center [140, 343] width 201 height 60
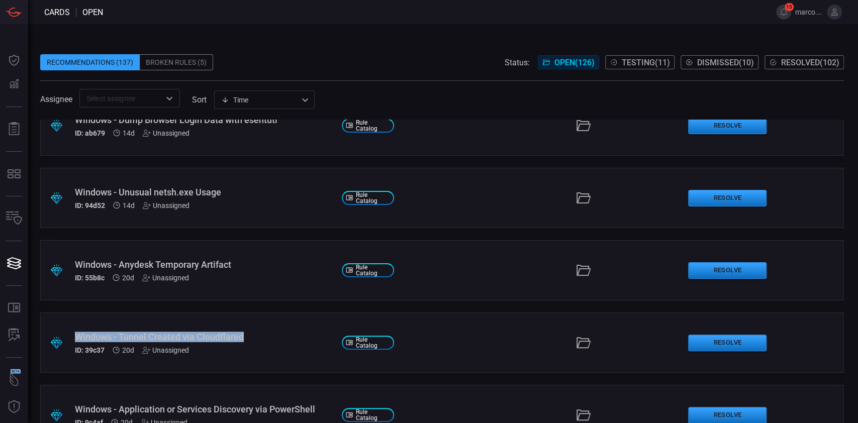
drag, startPoint x: 246, startPoint y: 337, endPoint x: 65, endPoint y: 337, distance: 181.0
click at [65, 337] on div ".suggested_cards_icon{fill:url(#suggested_cards_icon);} Windows - Tunnel Create…" at bounding box center [442, 343] width 804 height 60
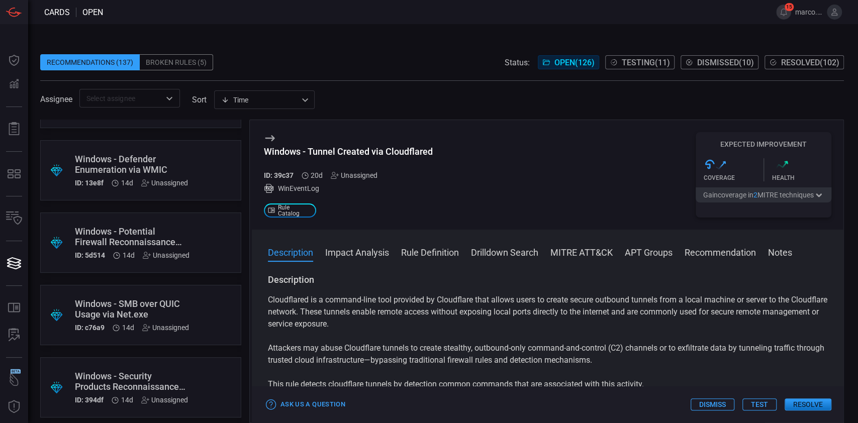
scroll to position [268, 0]
click at [154, 232] on div "Windows - Potential Firewall Reconnaissance Via WMIC" at bounding box center [132, 237] width 115 height 21
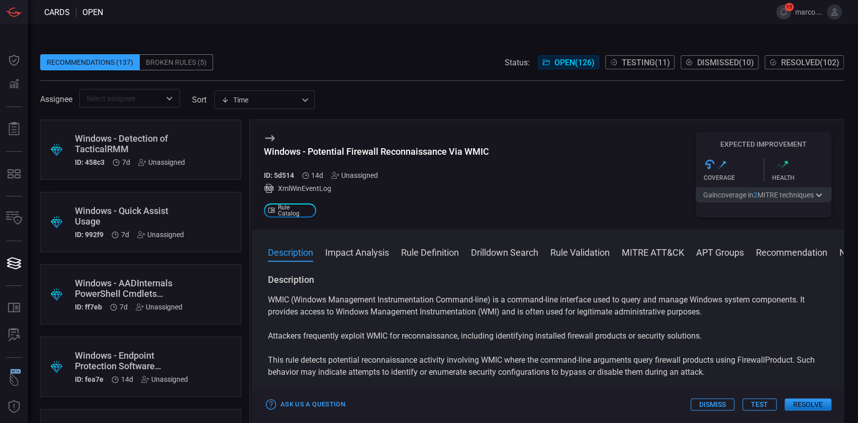
click at [142, 292] on div "Windows - AADInternals PowerShell Cmdlets Execution" at bounding box center [129, 288] width 108 height 21
